Goal: Task Accomplishment & Management: Use online tool/utility

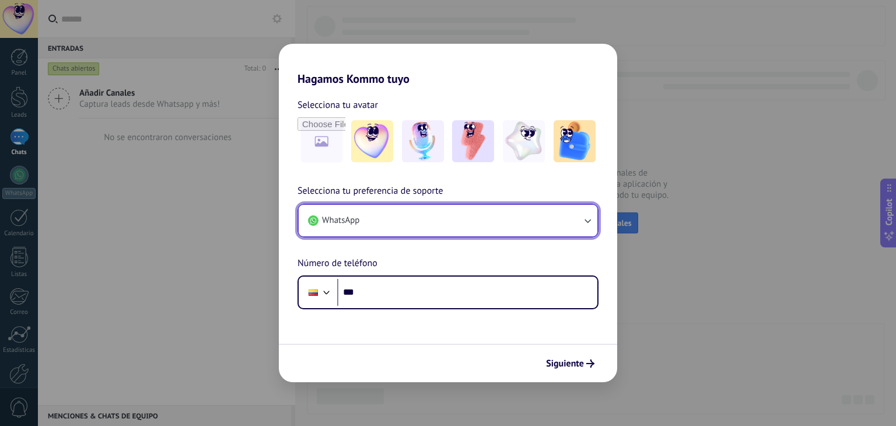
click at [586, 217] on icon "button" at bounding box center [587, 221] width 12 height 12
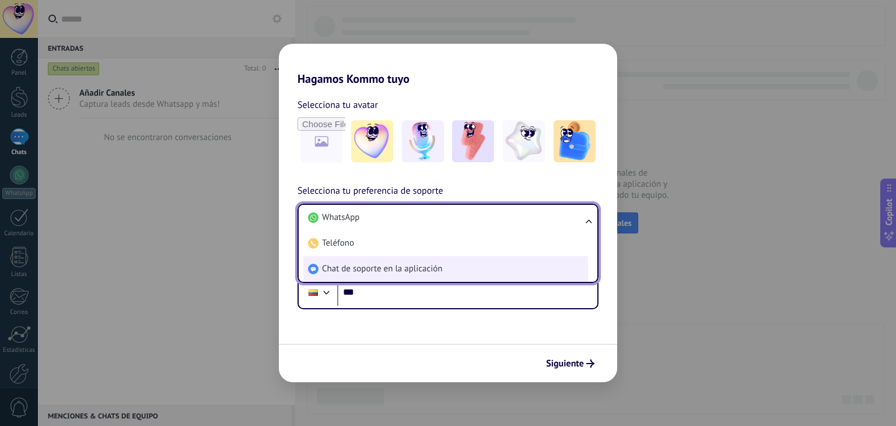
click at [513, 266] on li "Chat de soporte en la aplicación" at bounding box center [445, 269] width 285 height 26
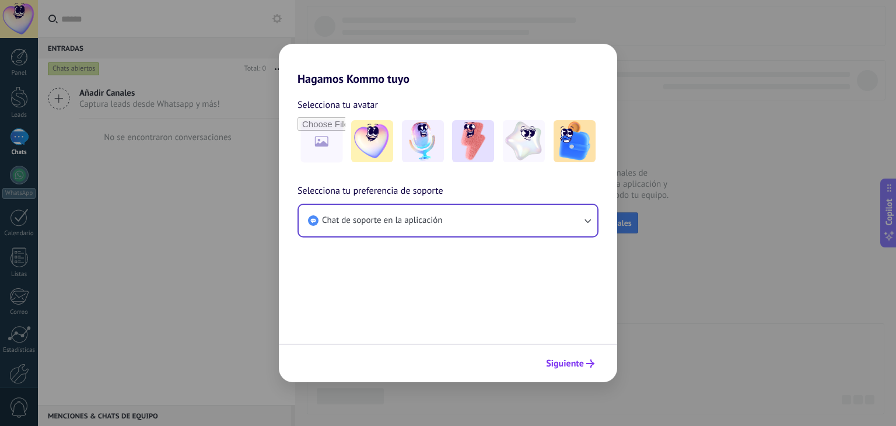
click at [561, 359] on span "Siguiente" at bounding box center [565, 363] width 38 height 8
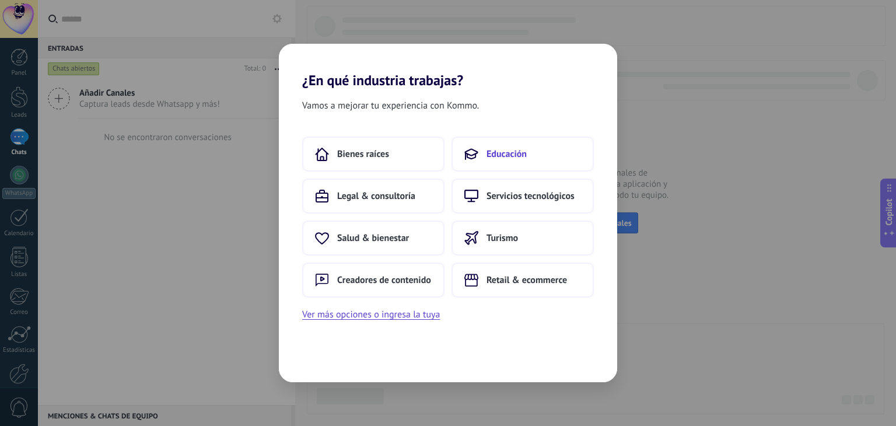
click at [508, 162] on button "Educación" at bounding box center [522, 153] width 142 height 35
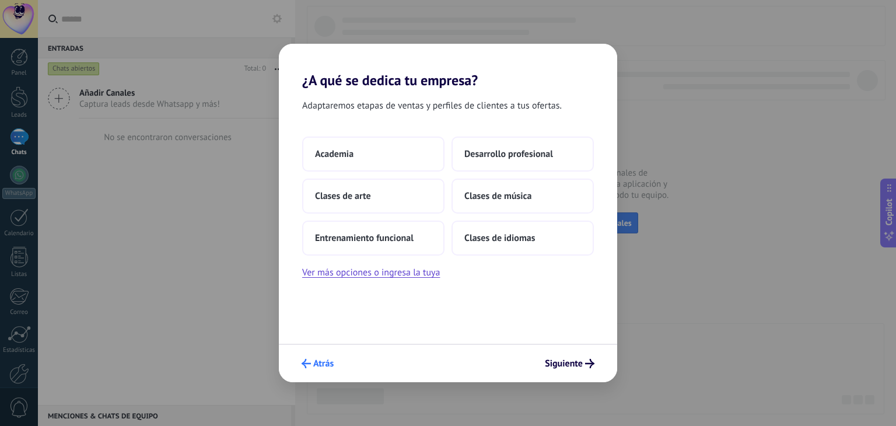
click at [333, 367] on span "Atrás" at bounding box center [323, 363] width 20 height 8
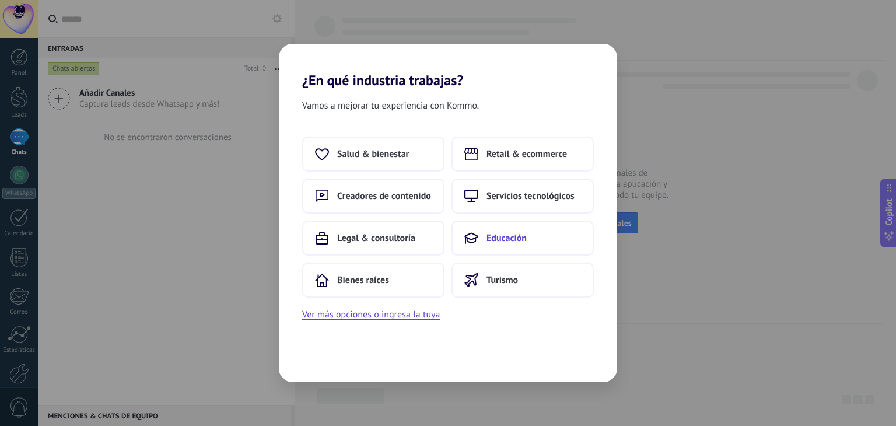
click at [471, 237] on icon at bounding box center [471, 238] width 14 height 14
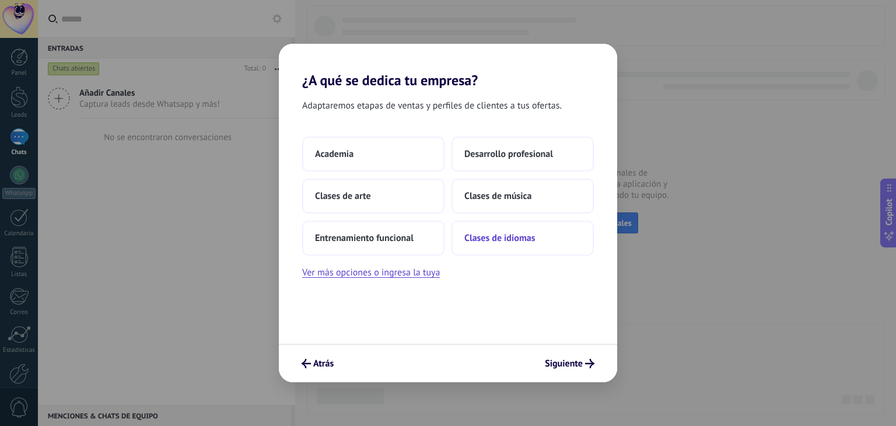
click at [473, 240] on span "Clases de idiomas" at bounding box center [499, 238] width 71 height 12
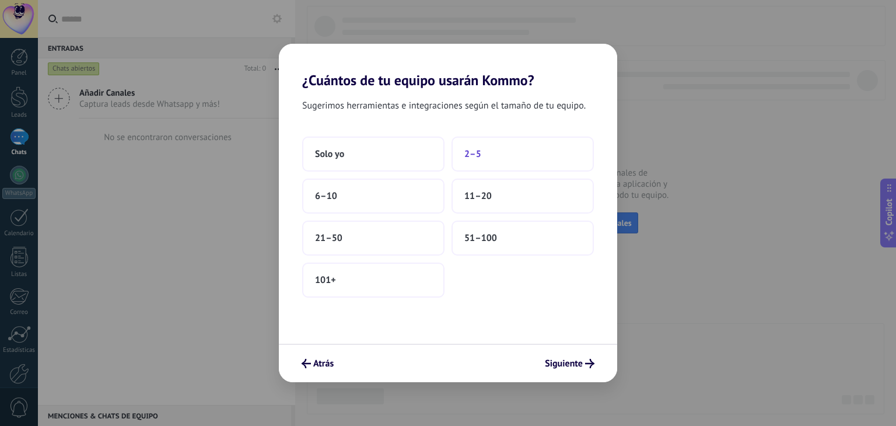
click at [480, 155] on span "2–5" at bounding box center [472, 154] width 17 height 12
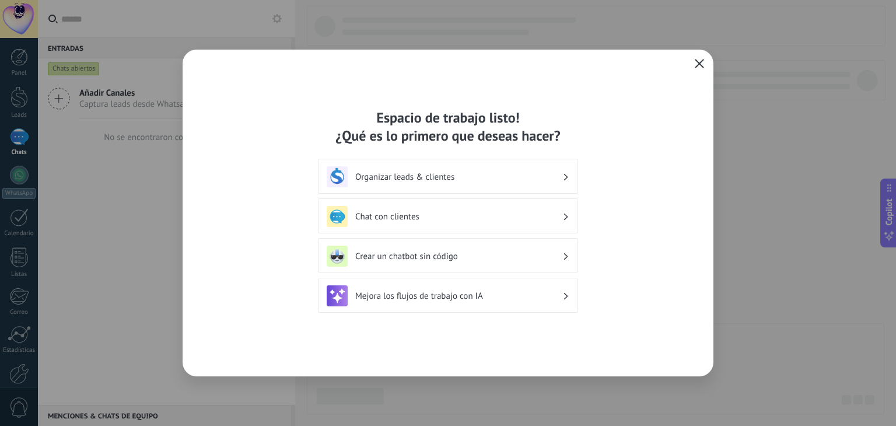
click at [700, 68] on span "button" at bounding box center [698, 64] width 9 height 10
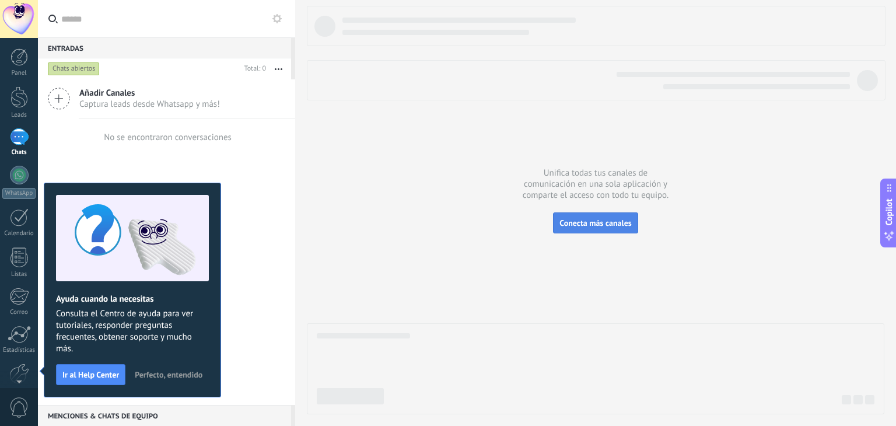
click at [623, 224] on span "Conecta más canales" at bounding box center [595, 222] width 72 height 10
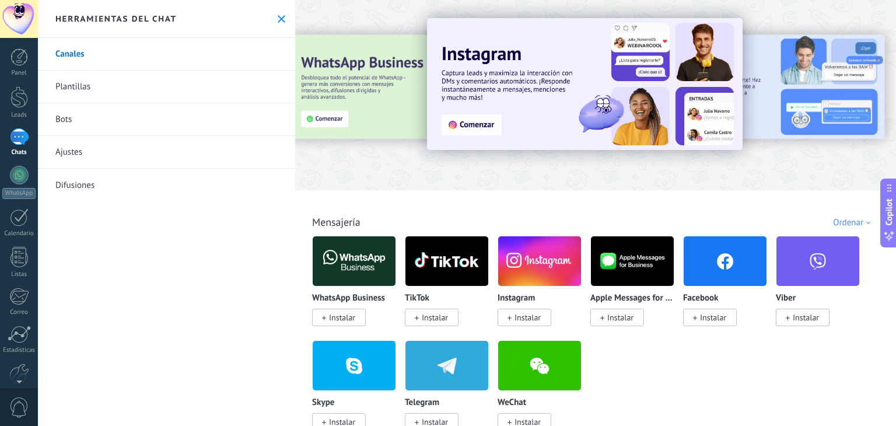
click at [317, 323] on span "Instalar" at bounding box center [339, 316] width 54 height 17
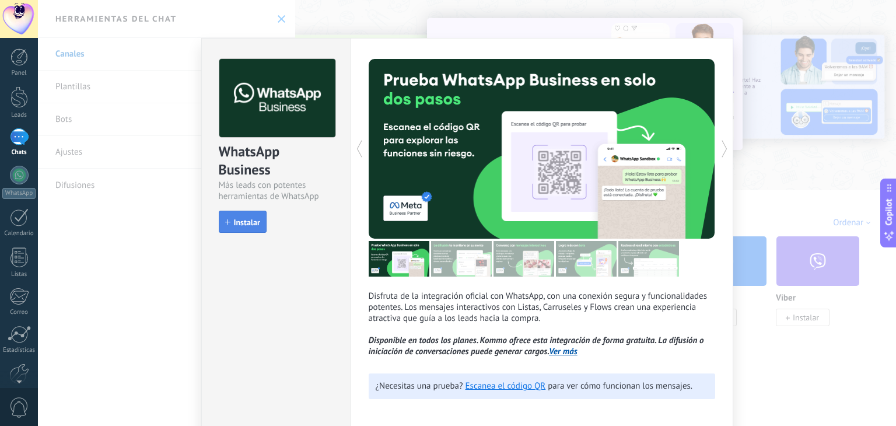
click at [249, 224] on span "Instalar" at bounding box center [247, 222] width 26 height 8
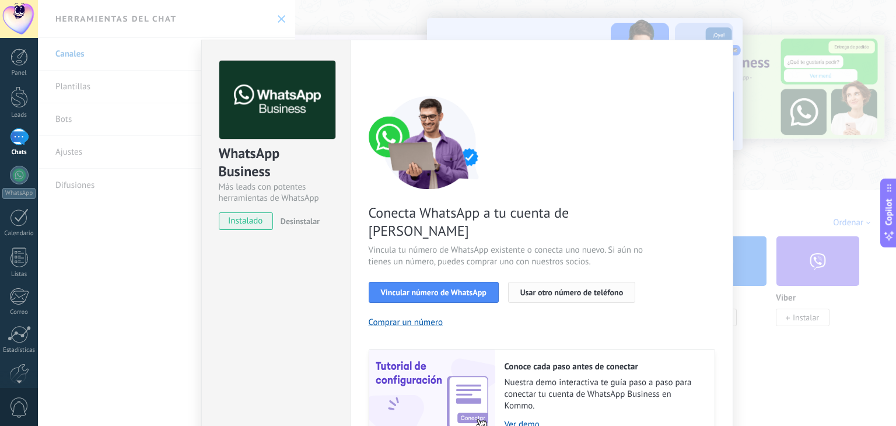
click at [541, 288] on span "Usar otro número de teléfono" at bounding box center [571, 292] width 103 height 8
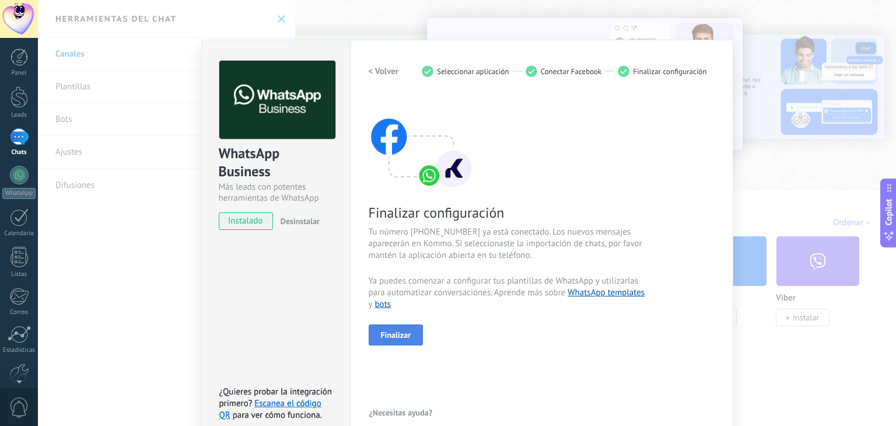
click at [409, 334] on button "Finalizar" at bounding box center [395, 334] width 55 height 21
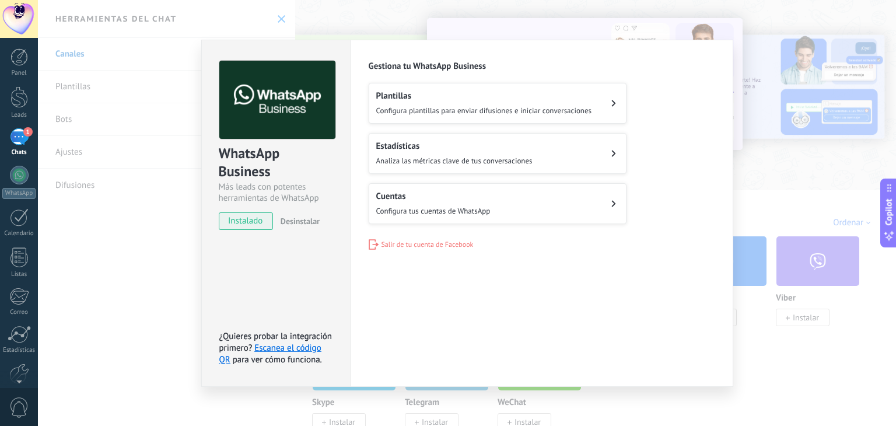
click at [17, 137] on div "1" at bounding box center [19, 136] width 19 height 17
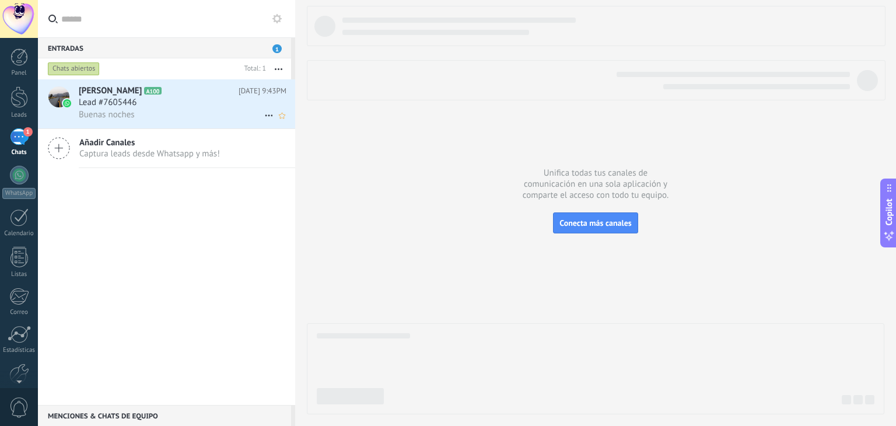
click at [160, 109] on div "Buenas noches" at bounding box center [183, 114] width 208 height 12
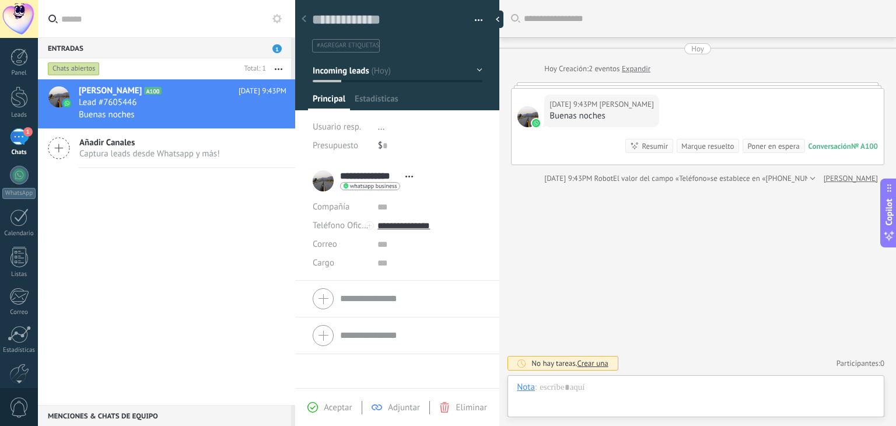
scroll to position [17, 0]
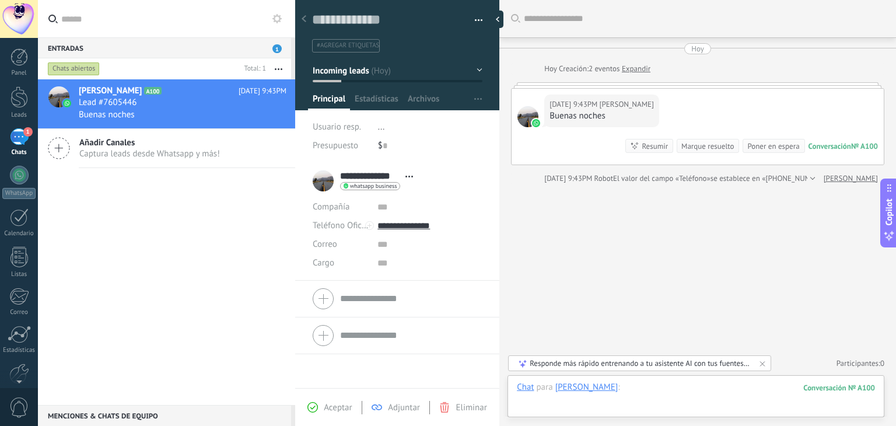
click at [647, 390] on div at bounding box center [696, 398] width 358 height 35
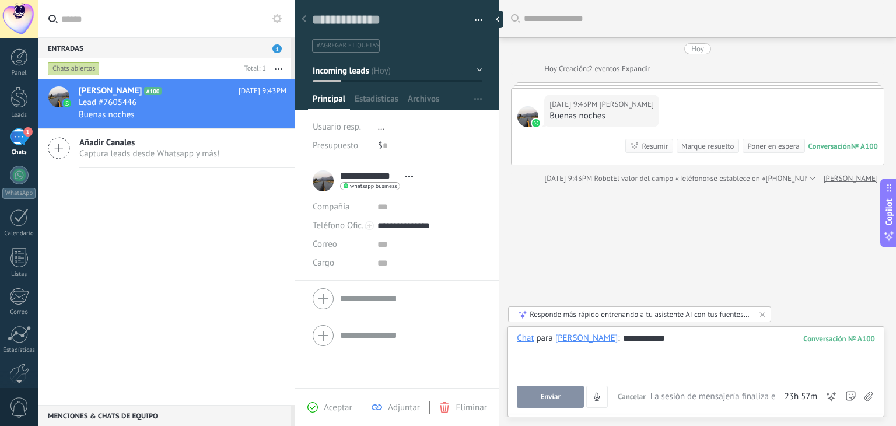
click at [566, 397] on button "Enviar" at bounding box center [550, 396] width 67 height 22
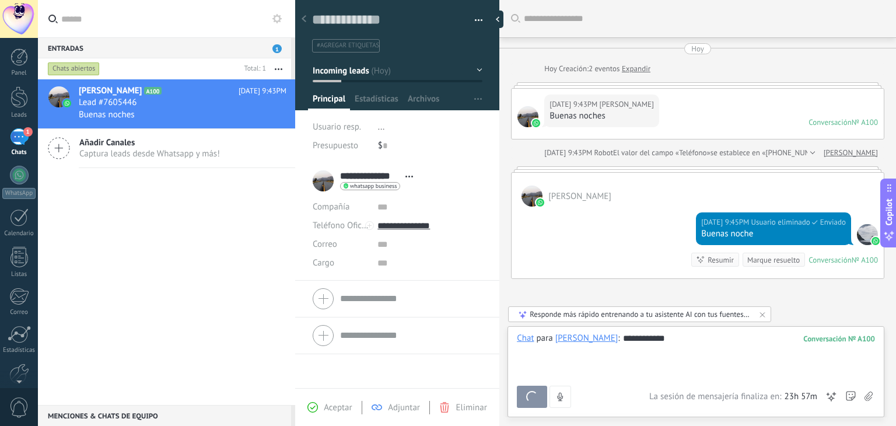
scroll to position [56, 0]
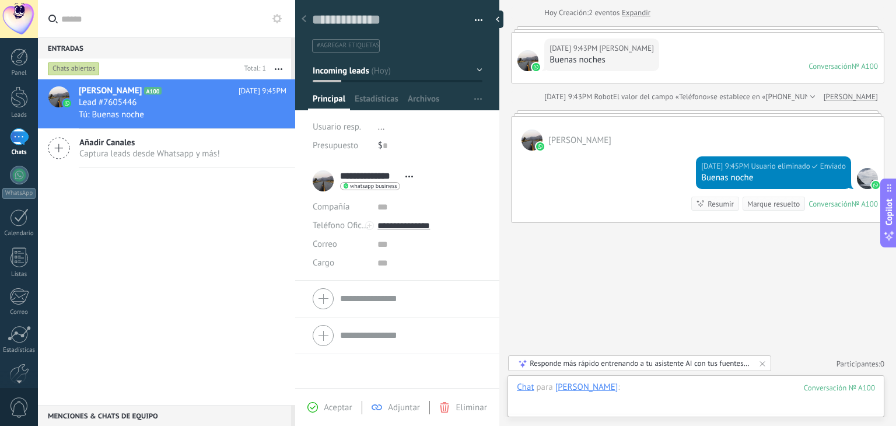
click at [651, 387] on div at bounding box center [696, 398] width 358 height 35
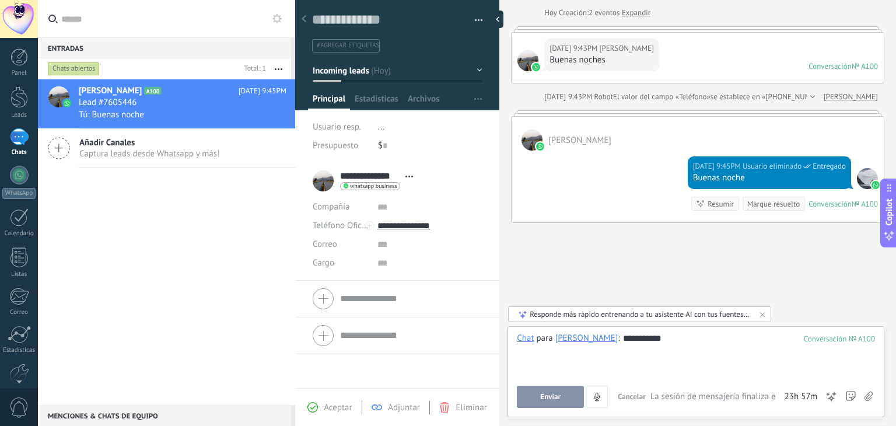
click at [520, 399] on button "Enviar" at bounding box center [550, 396] width 67 height 22
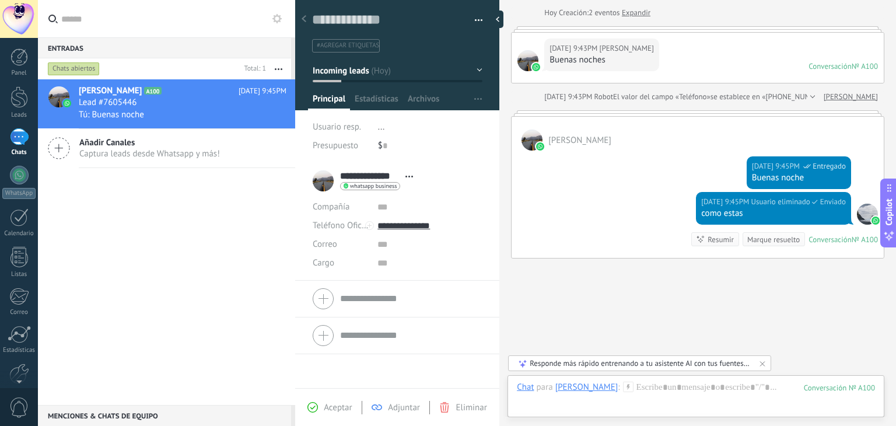
scroll to position [91, 0]
